Goal: Information Seeking & Learning: Find specific fact

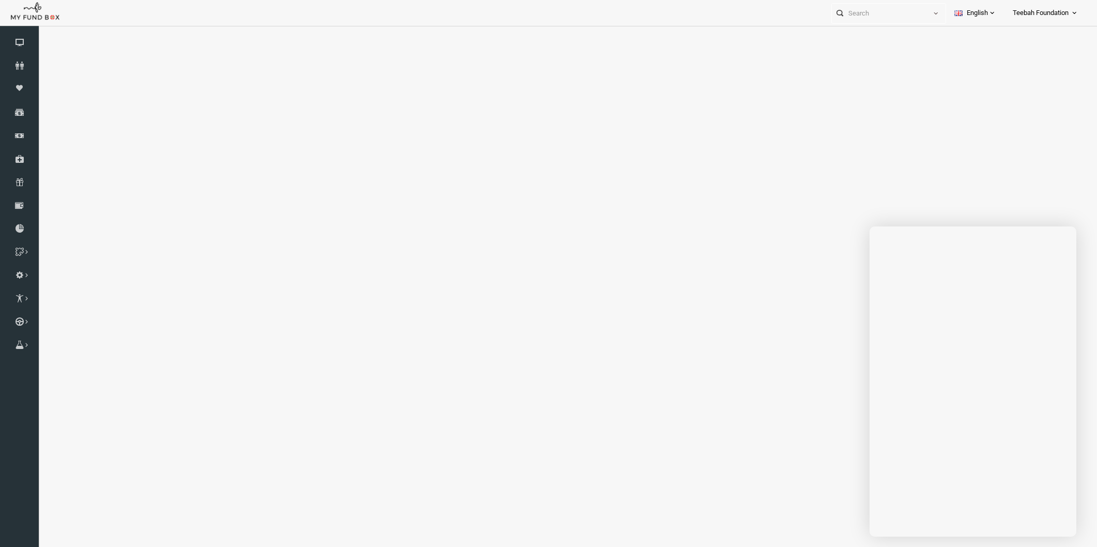
scroll to position [33, 0]
select select "100"
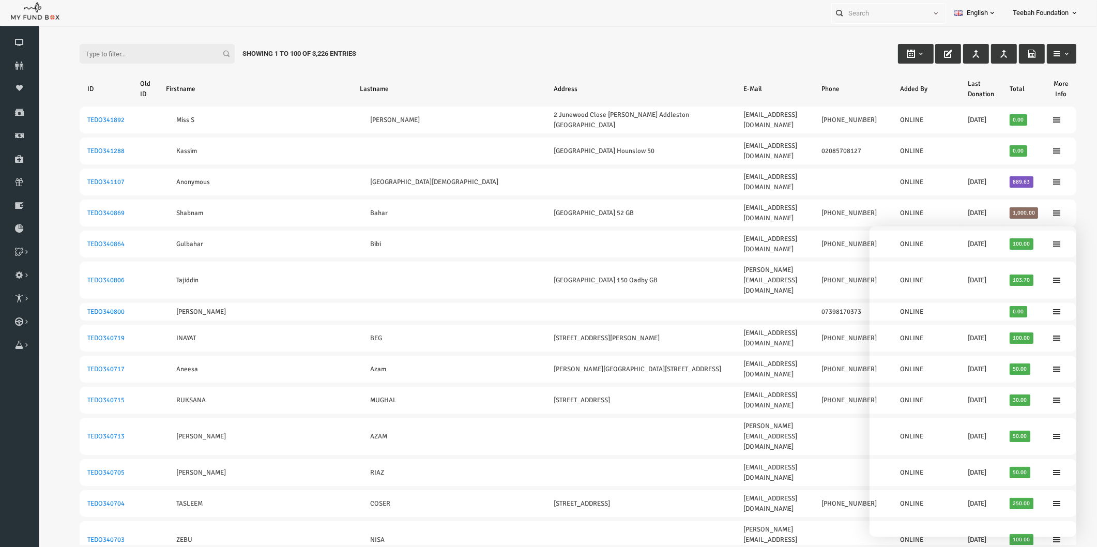
scroll to position [0, 0]
click at [1069, 11] on link "Teebah Foundation" at bounding box center [1045, 13] width 82 height 26
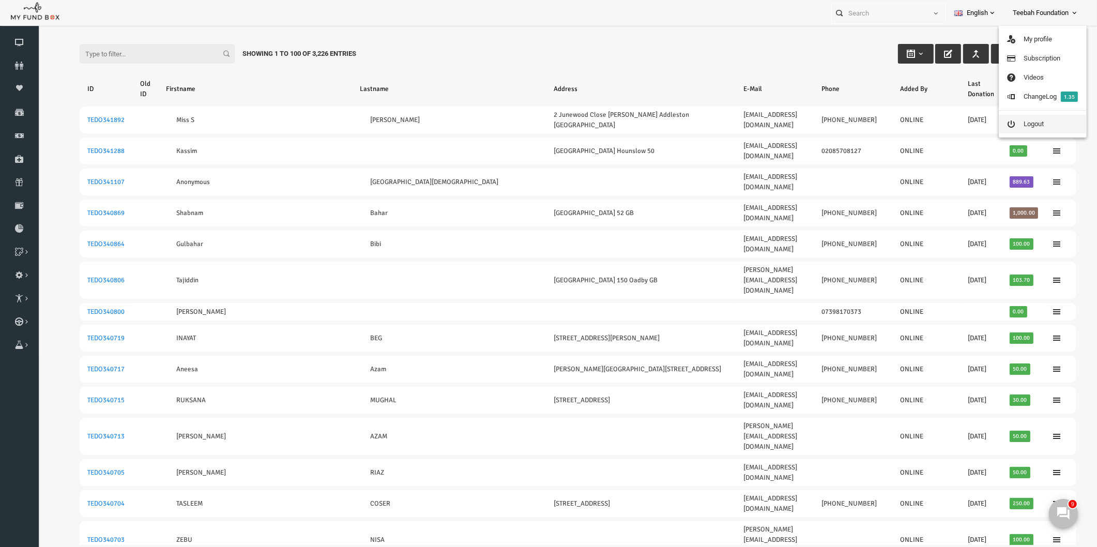
click at [1028, 123] on link "Logout" at bounding box center [1042, 124] width 88 height 19
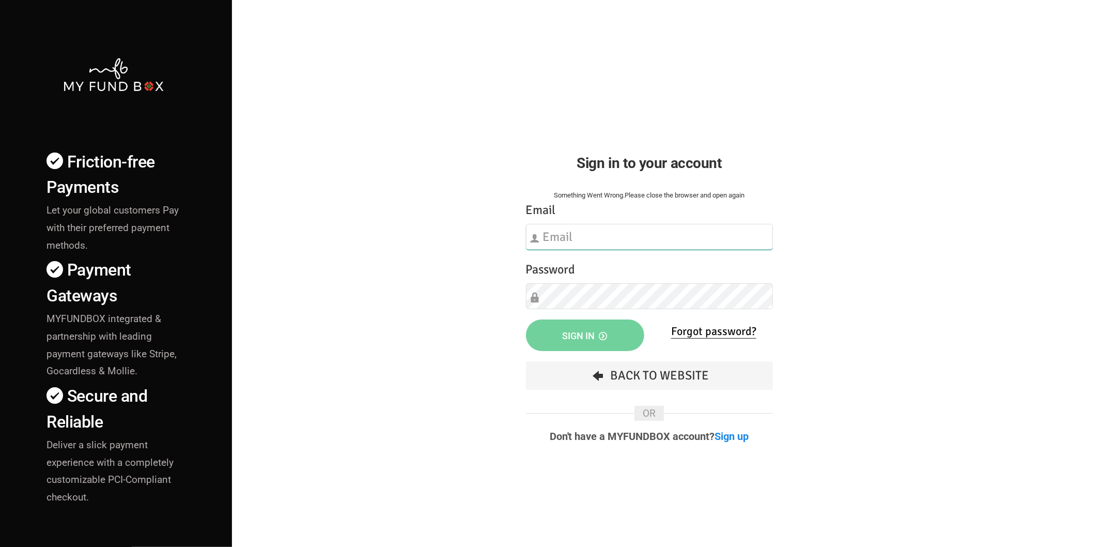
type input "[EMAIL_ADDRESS][DOMAIN_NAME]"
click at [682, 240] on input "[EMAIL_ADDRESS][DOMAIN_NAME]" at bounding box center [649, 237] width 247 height 26
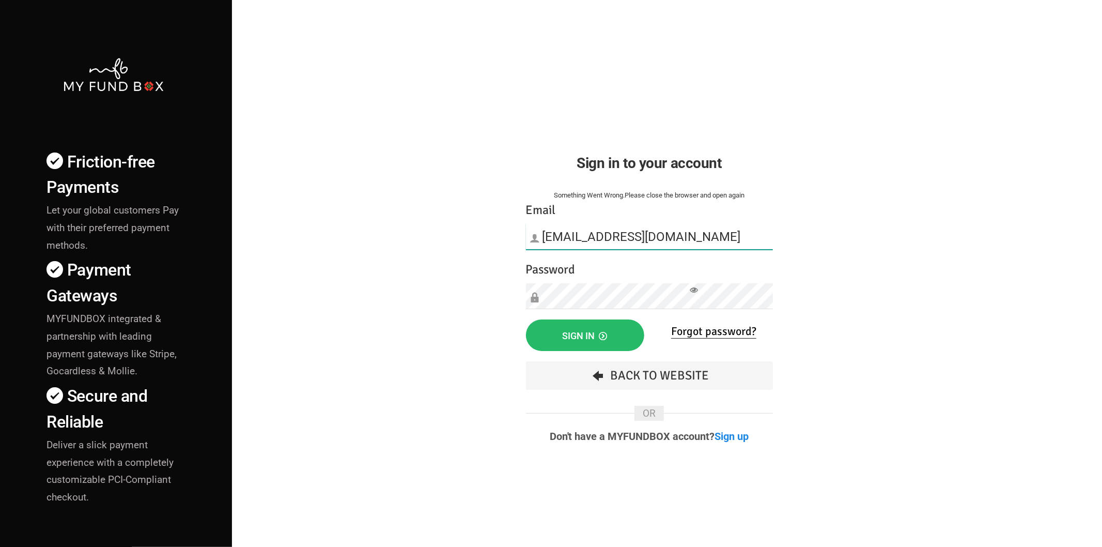
click at [682, 238] on input "[EMAIL_ADDRESS][DOMAIN_NAME]" at bounding box center [649, 237] width 247 height 26
click at [694, 290] on icon at bounding box center [694, 290] width 8 height 8
drag, startPoint x: 601, startPoint y: 334, endPoint x: 412, endPoint y: 207, distance: 227.1
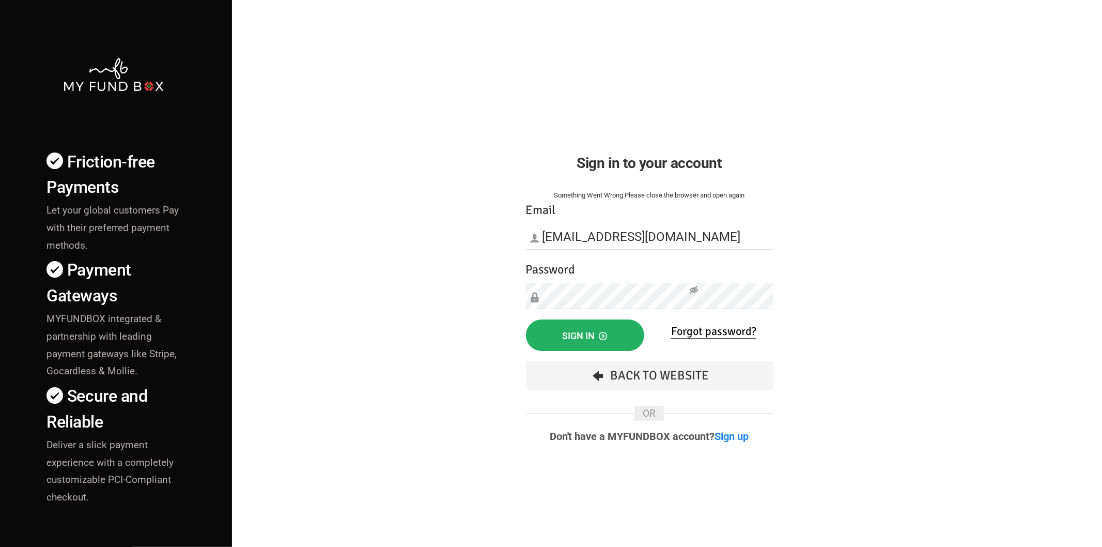
click at [601, 334] on icon "button" at bounding box center [604, 336] width 8 height 8
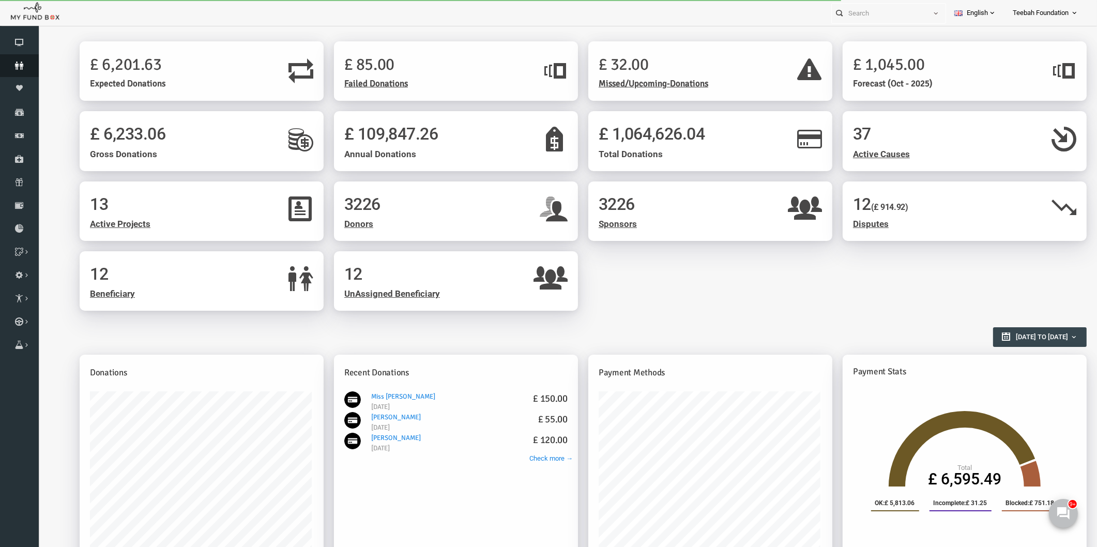
click at [26, 65] on icon at bounding box center [19, 66] width 39 height 8
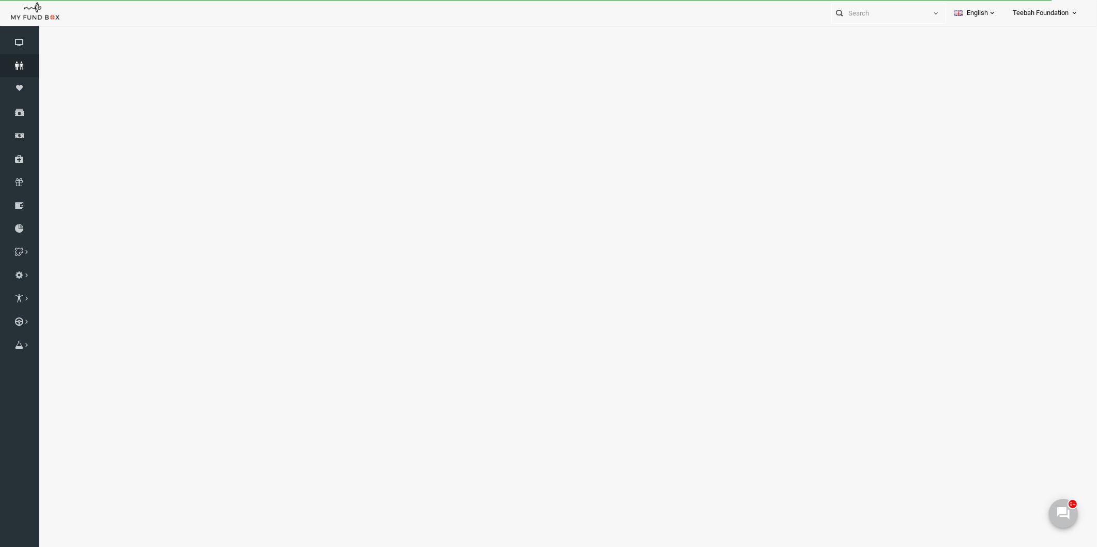
select select "100"
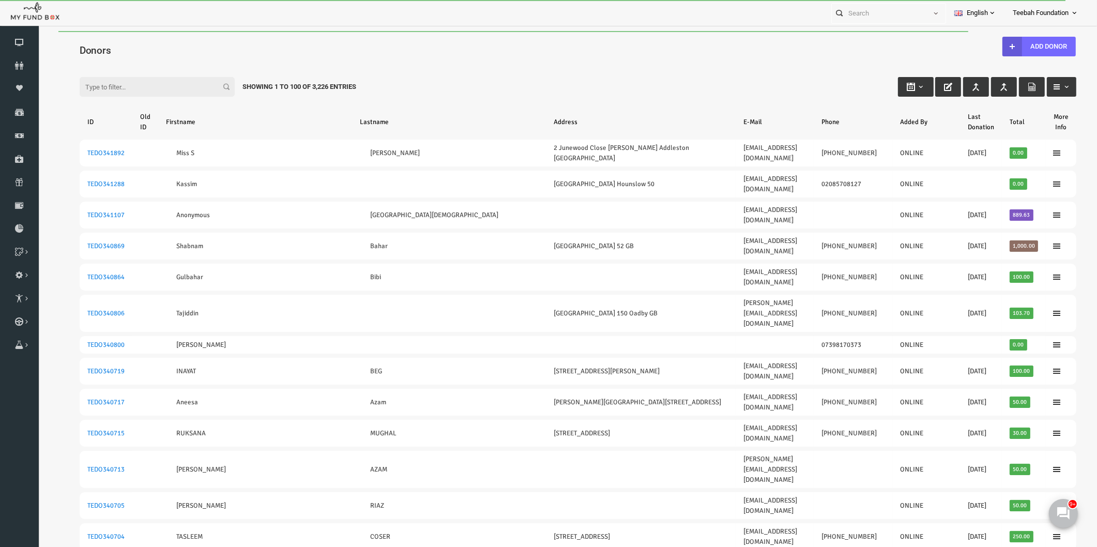
click at [115, 51] on h4 "Donors" at bounding box center [561, 50] width 1007 height 15
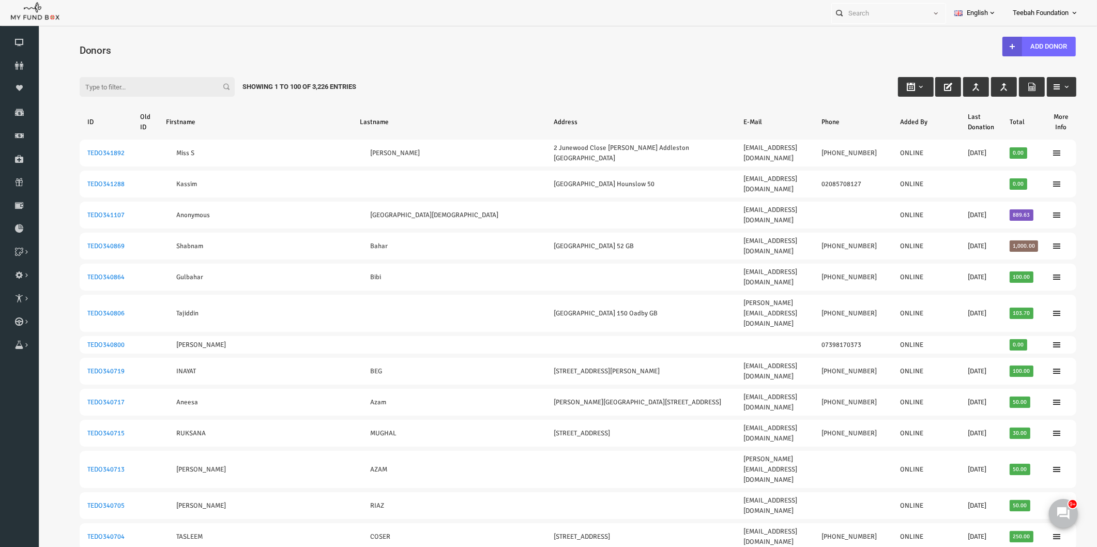
click at [129, 83] on input "Filter:" at bounding box center [135, 87] width 155 height 20
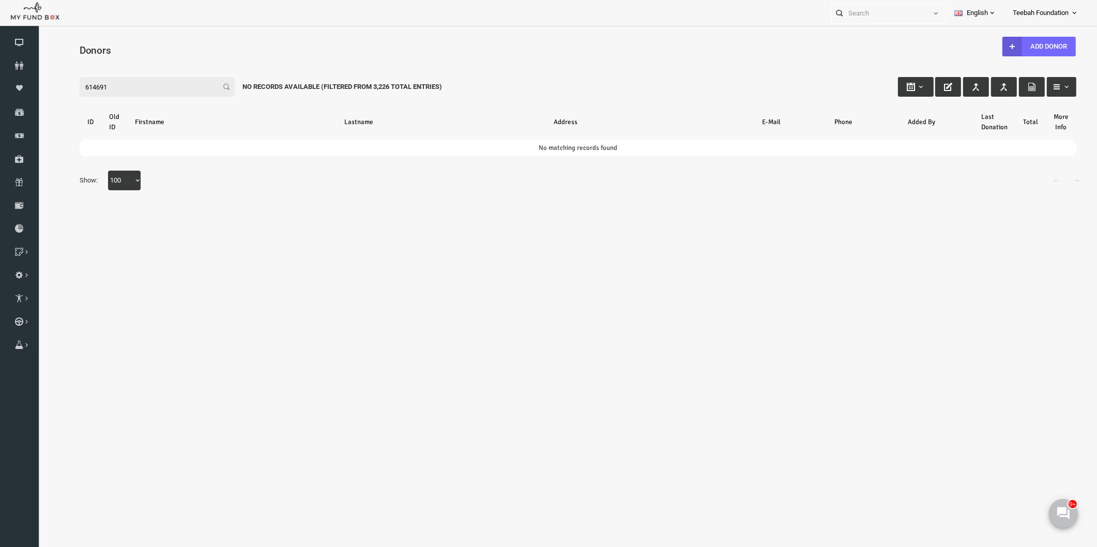
type input "614691"
click at [551, 245] on body "Donor Not Found Beneficiary Not Found Partner Not Found!!!! Please Fill out thi…" at bounding box center [557, 295] width 1038 height 529
click at [16, 64] on icon at bounding box center [19, 66] width 39 height 8
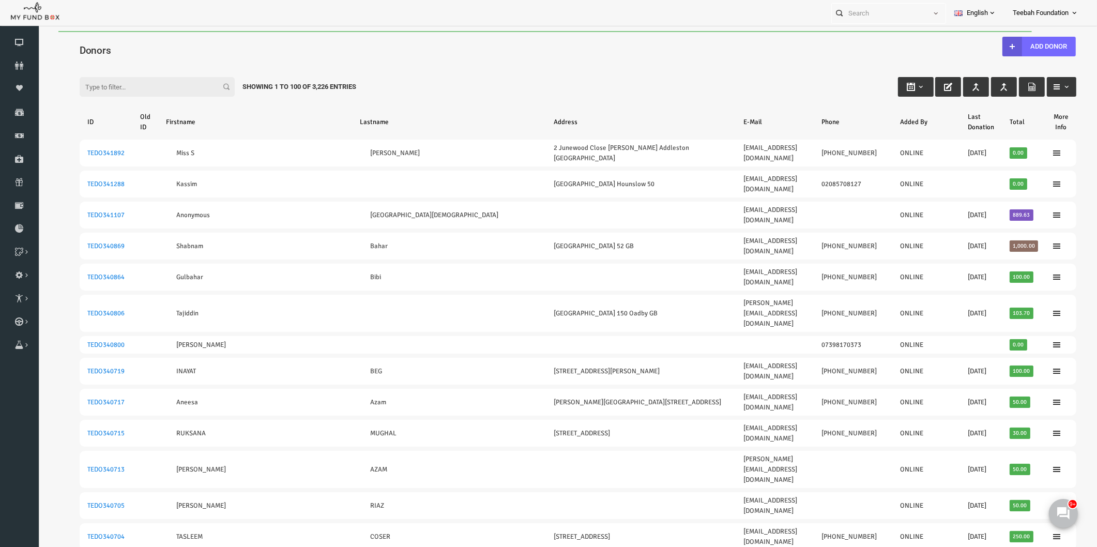
click at [808, 84] on div "Filter: Showing 1 to 100 of 3,226 Entries" at bounding box center [556, 77] width 1017 height 28
click at [429, 90] on div "Filter: Showing 1 to 100 of 3,226 Entries" at bounding box center [556, 77] width 1017 height 28
click at [162, 90] on input "Filter:" at bounding box center [135, 87] width 155 height 20
click at [23, 62] on icon at bounding box center [19, 66] width 39 height 8
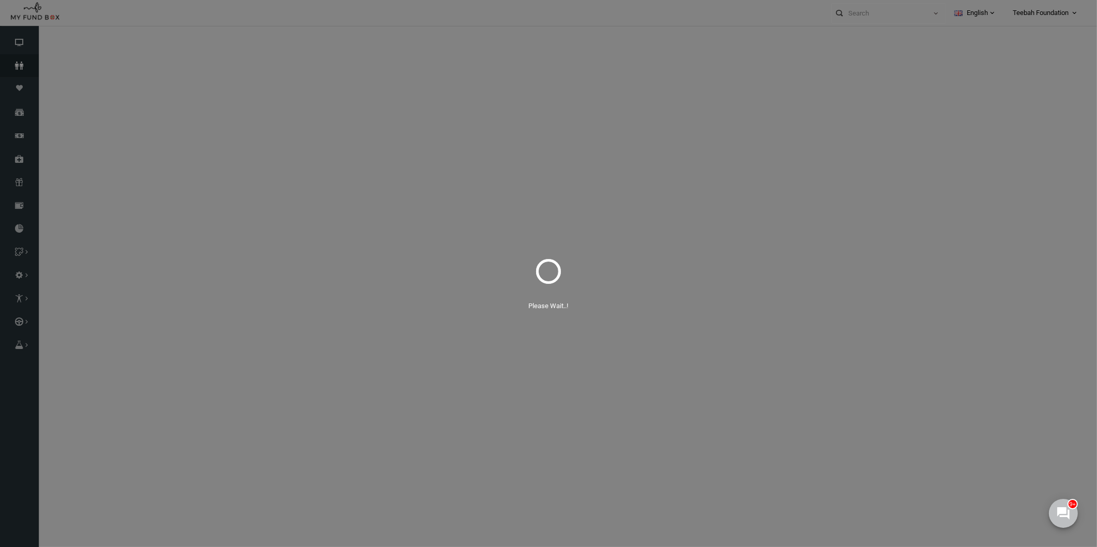
select select "100"
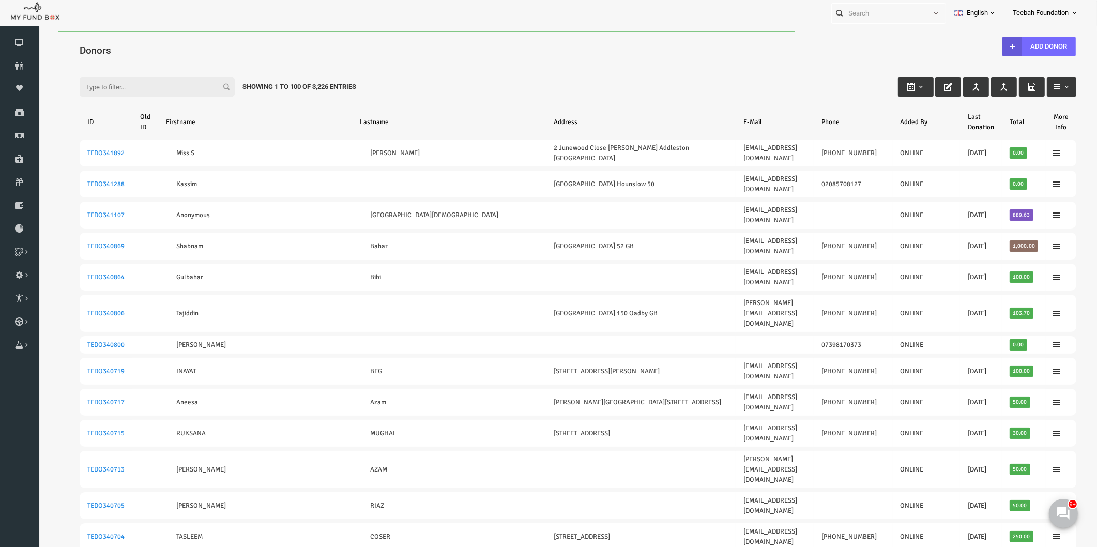
click at [133, 84] on input "Filter:" at bounding box center [135, 87] width 155 height 20
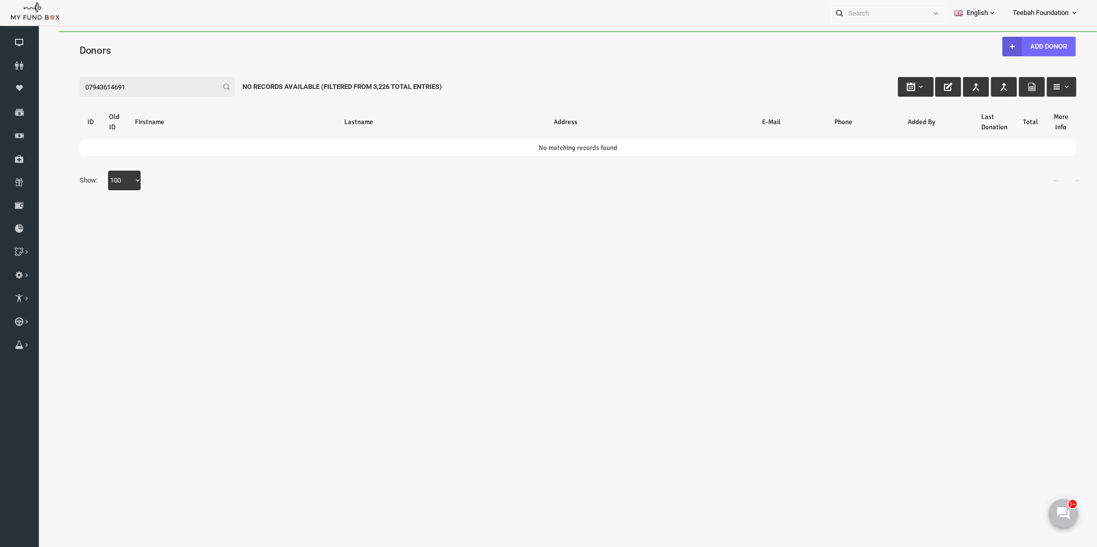
drag, startPoint x: 126, startPoint y: 86, endPoint x: 113, endPoint y: 110, distance: 26.4
click at [90, 88] on input "07943614691" at bounding box center [135, 87] width 155 height 20
type input "07943614691"
